Goal: Book appointment/travel/reservation

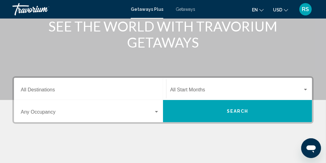
scroll to position [86, 0]
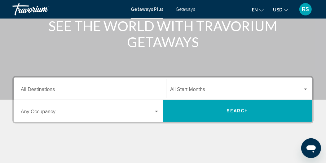
click at [94, 84] on div "Destination All Destinations" at bounding box center [90, 88] width 138 height 19
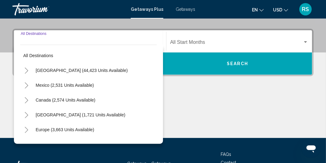
scroll to position [141, 0]
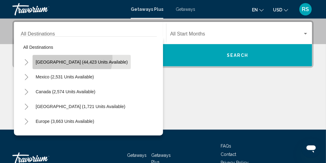
click at [71, 58] on button "[GEOGRAPHIC_DATA] (44,423 units available)" at bounding box center [81, 62] width 98 height 14
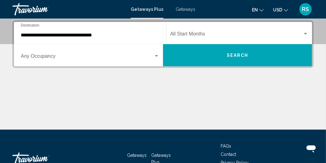
click at [78, 31] on div "**********" at bounding box center [90, 33] width 138 height 19
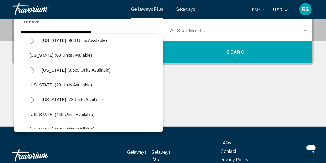
scroll to position [91, 0]
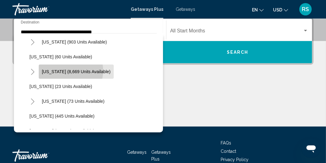
click at [68, 71] on span "[US_STATE] (8,669 units available)" at bounding box center [76, 71] width 69 height 5
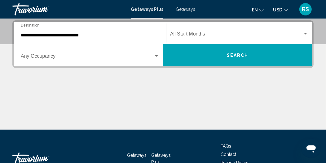
click at [181, 26] on div "Start Month All Start Months" at bounding box center [239, 33] width 138 height 19
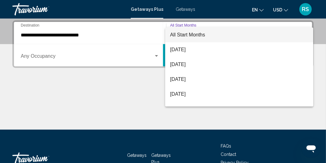
click at [79, 31] on div at bounding box center [163, 81] width 326 height 163
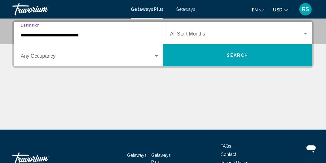
click at [39, 34] on input "**********" at bounding box center [90, 35] width 138 height 6
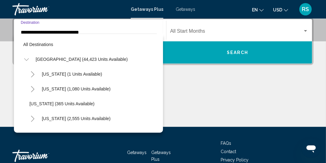
scroll to position [81, 0]
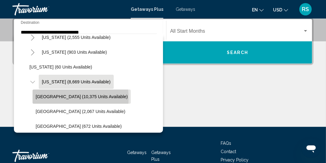
click at [50, 98] on span "[GEOGRAPHIC_DATA] (10,375 units available)" at bounding box center [82, 96] width 92 height 5
type input "**********"
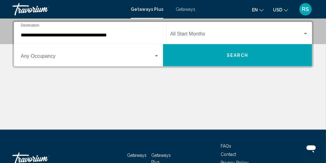
click at [217, 31] on div "Start Month All Start Months" at bounding box center [239, 33] width 138 height 19
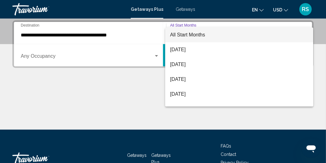
click at [155, 58] on div at bounding box center [163, 81] width 326 height 163
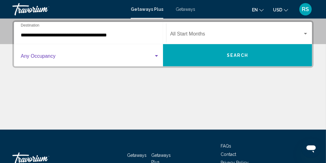
click at [147, 57] on span "Search widget" at bounding box center [87, 58] width 133 height 6
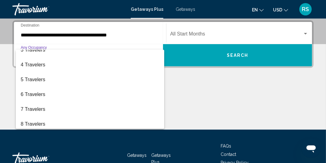
scroll to position [37, 0]
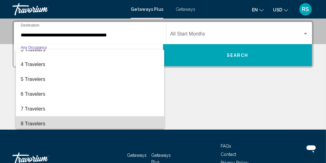
click at [133, 123] on span "8 Travelers" at bounding box center [90, 124] width 138 height 15
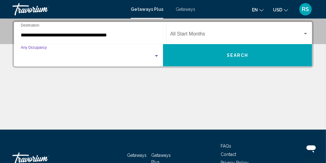
scroll to position [39, 0]
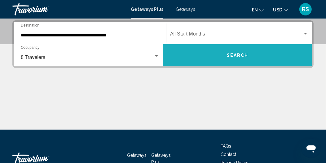
click at [227, 58] on button "Search" at bounding box center [237, 55] width 149 height 22
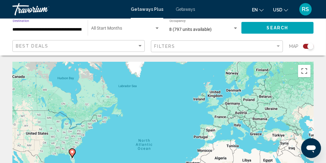
click at [67, 28] on input "**********" at bounding box center [47, 29] width 69 height 5
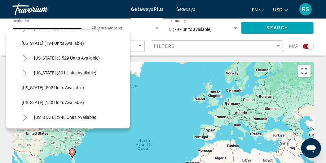
scroll to position [436, 2]
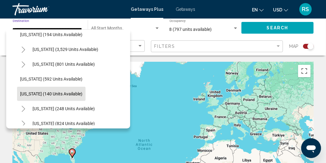
click at [21, 89] on button "[US_STATE] (140 units available)" at bounding box center [51, 94] width 68 height 14
type input "**********"
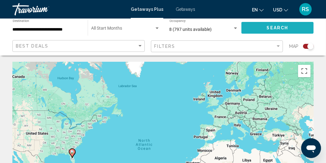
click at [253, 29] on button "Search" at bounding box center [277, 27] width 72 height 11
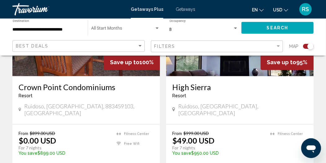
scroll to position [297, 0]
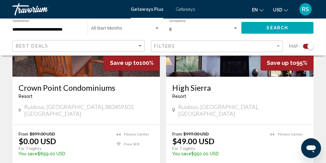
click at [233, 70] on img "Main content" at bounding box center [239, 27] width 147 height 99
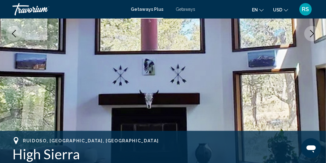
scroll to position [115, 0]
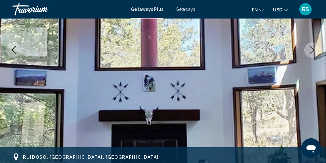
click at [315, 49] on icon "Next image" at bounding box center [311, 49] width 7 height 7
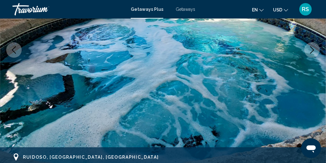
click at [315, 49] on icon "Next image" at bounding box center [311, 49] width 7 height 7
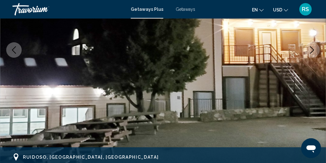
click at [315, 49] on icon "Next image" at bounding box center [311, 49] width 7 height 7
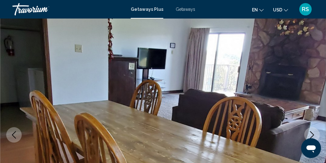
scroll to position [30, 0]
click at [309, 128] on button "Next image" at bounding box center [311, 135] width 15 height 15
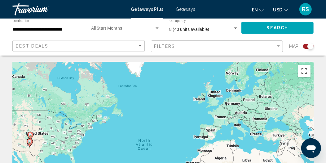
click at [27, 29] on input "**********" at bounding box center [47, 29] width 69 height 5
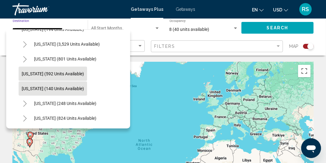
scroll to position [367, 0]
